Goal: Information Seeking & Learning: Learn about a topic

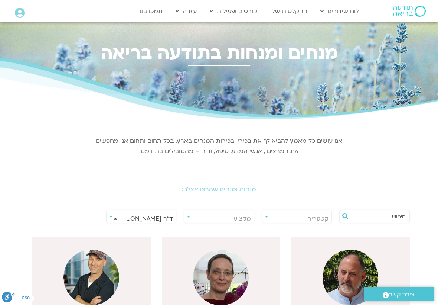
select select "****"
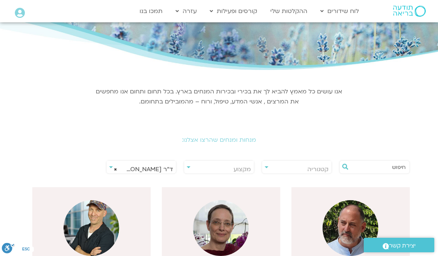
click at [160, 170] on span "× ד״ר צילה זן בר צור" at bounding box center [142, 168] width 70 height 17
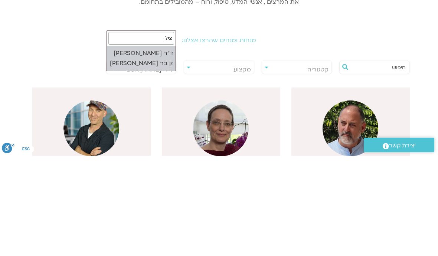
type input "צילה"
click at [169, 161] on span "× ד״ר צילה זן בר צור" at bounding box center [142, 169] width 70 height 17
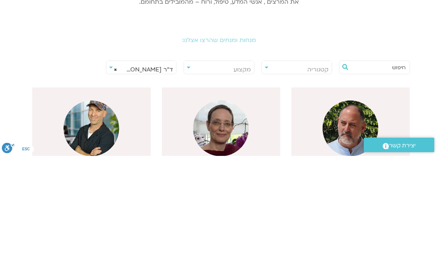
scroll to position [149, 0]
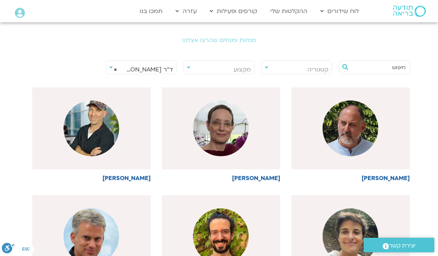
click at [156, 71] on span "× ד״ר צילה זן בר צור" at bounding box center [142, 69] width 70 height 17
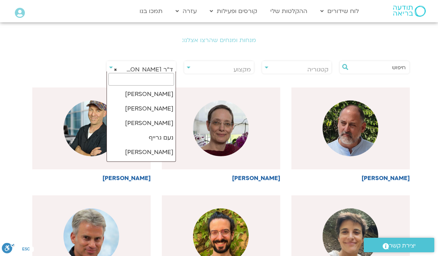
scroll to position [7255, 0]
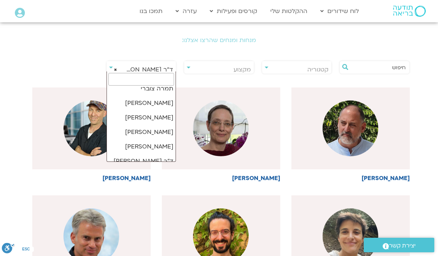
click at [243, 42] on h2 "מנחות ומנחים שהרצו אצלנו:" at bounding box center [219, 40] width 416 height 7
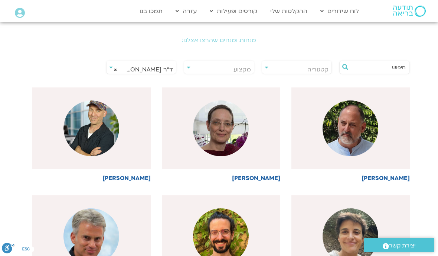
click at [300, 13] on link "ההקלטות שלי" at bounding box center [289, 11] width 45 height 14
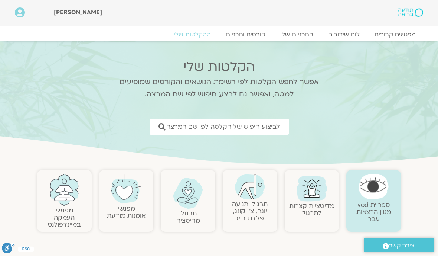
click at [279, 129] on span "לביצוע חיפוש של הקלטה לפי שם המרצה" at bounding box center [223, 126] width 114 height 7
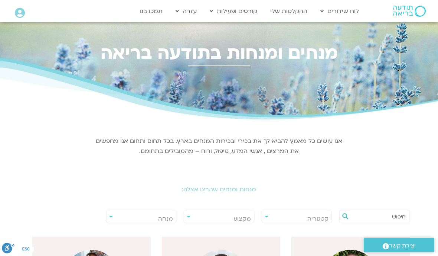
click at [166, 220] on span "מנחה" at bounding box center [165, 218] width 15 height 8
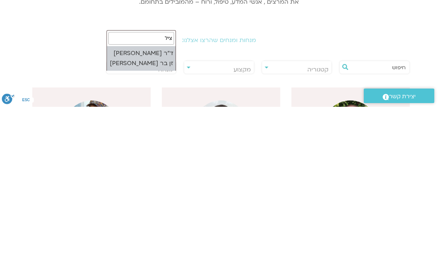
type input "צילה"
select select "****"
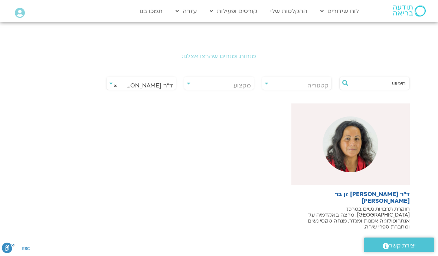
scroll to position [130, 0]
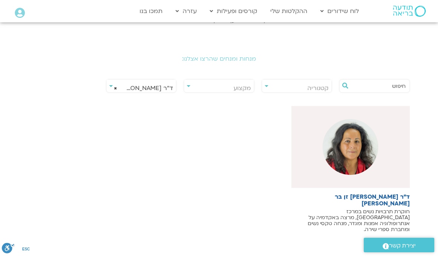
click at [355, 144] on img at bounding box center [351, 147] width 56 height 56
click at [355, 153] on img at bounding box center [351, 147] width 56 height 56
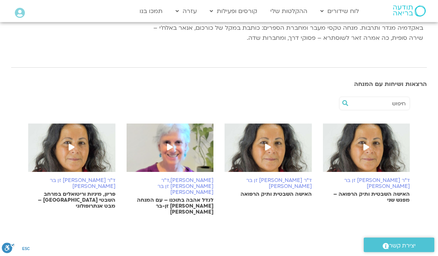
scroll to position [138, 0]
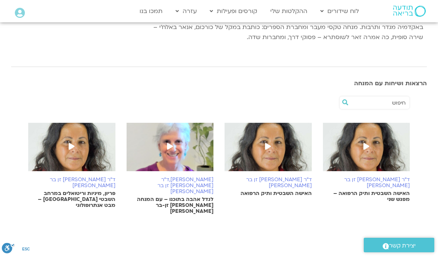
click at [369, 143] on icon at bounding box center [367, 146] width 6 height 7
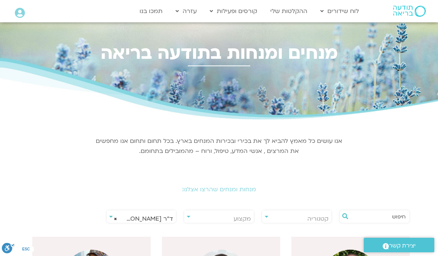
select select "****"
click at [173, 217] on span "× ד״ר צילה זן בר צור" at bounding box center [142, 218] width 70 height 17
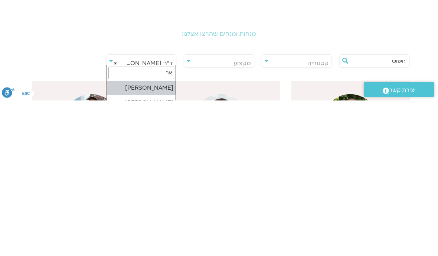
type input "א"
type input "[PERSON_NAME]"
select select "******"
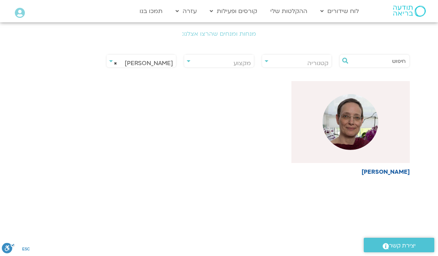
click at [347, 129] on img at bounding box center [351, 122] width 56 height 56
click at [349, 122] on img at bounding box center [351, 122] width 56 height 56
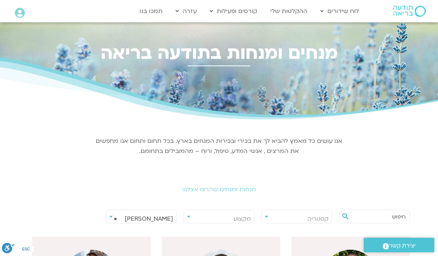
select select "******"
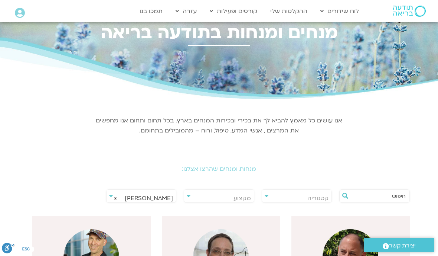
scroll to position [19, 0]
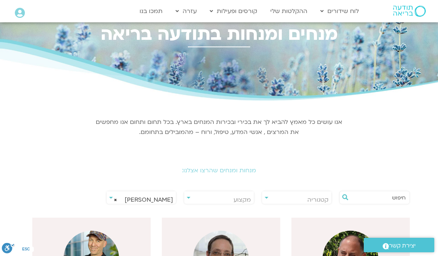
click at [169, 205] on span "× דנה גניהר" at bounding box center [142, 199] width 70 height 17
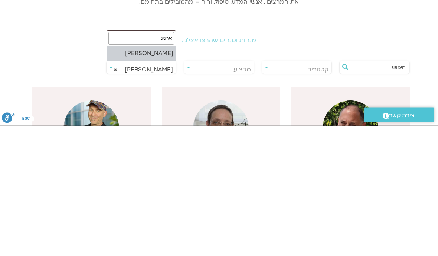
type input "ארנינה"
select select "****"
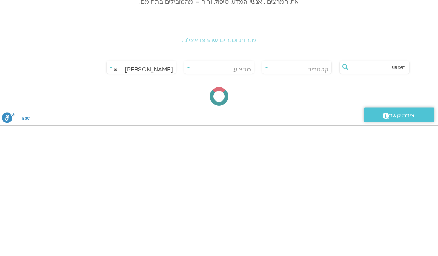
scroll to position [149, 0]
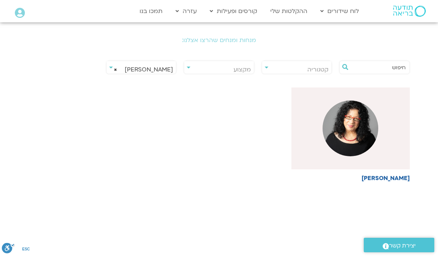
click at [336, 132] on img at bounding box center [351, 128] width 56 height 56
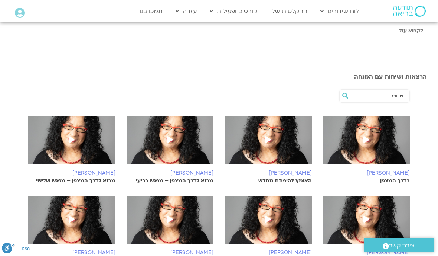
scroll to position [209, 0]
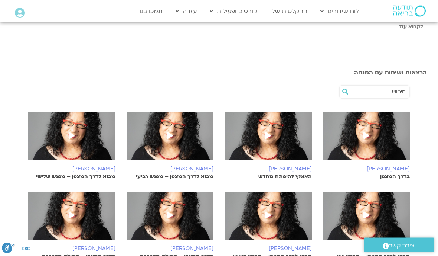
click at [365, 135] on icon at bounding box center [367, 135] width 6 height 7
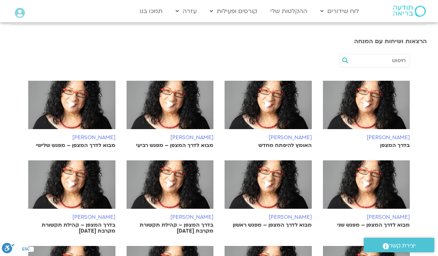
click at [266, 106] on icon at bounding box center [268, 104] width 6 height 7
